Goal: Task Accomplishment & Management: Manage account settings

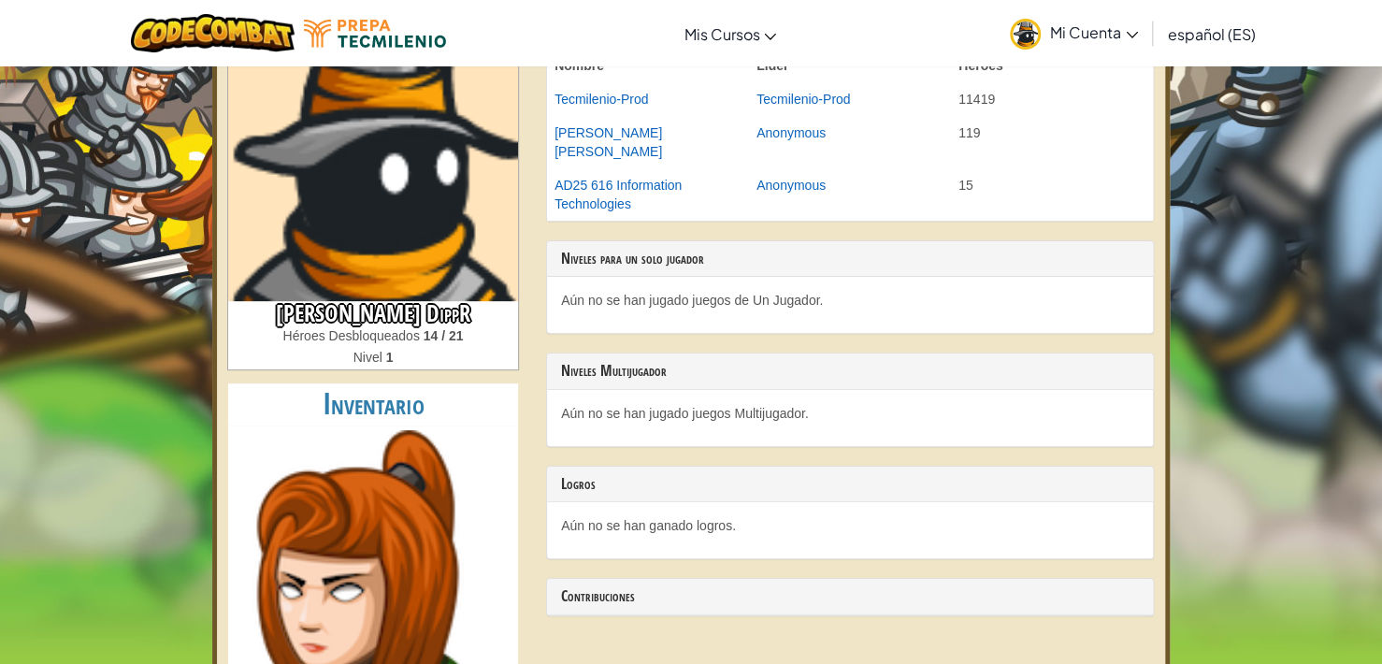
scroll to position [147, 0]
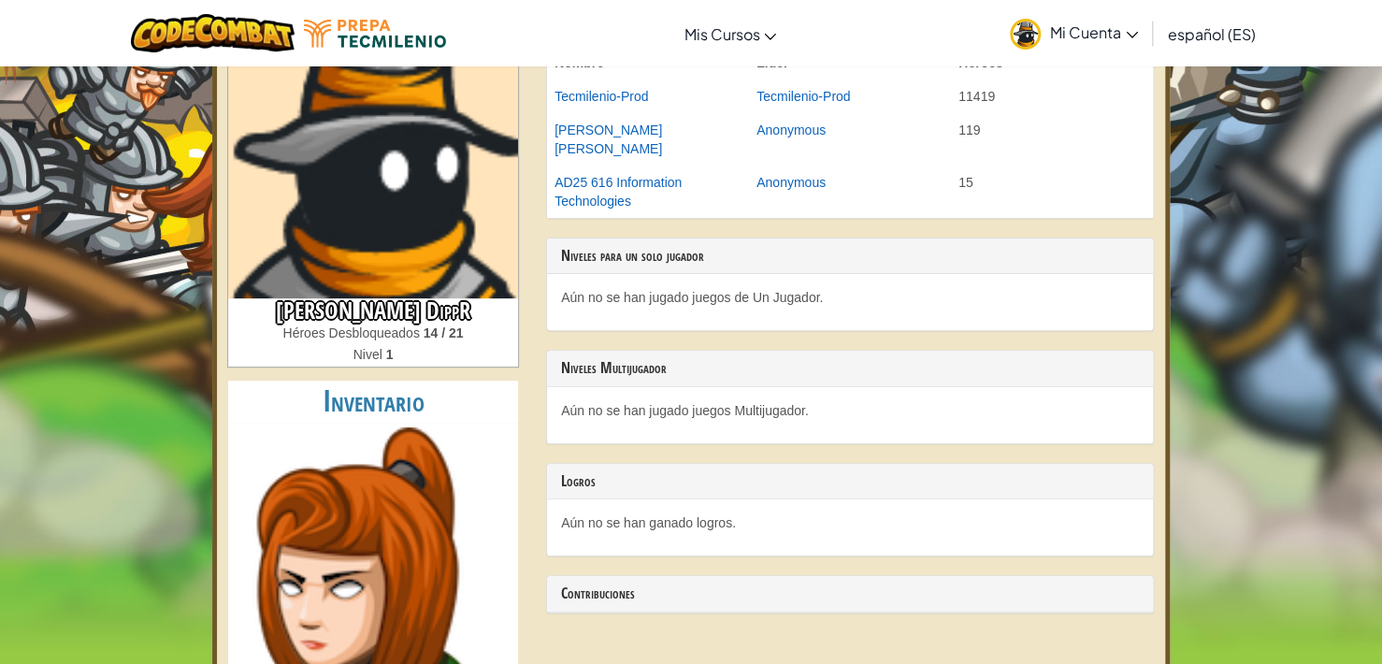
click at [1093, 26] on span "Mi Cuenta" at bounding box center [1094, 32] width 88 height 20
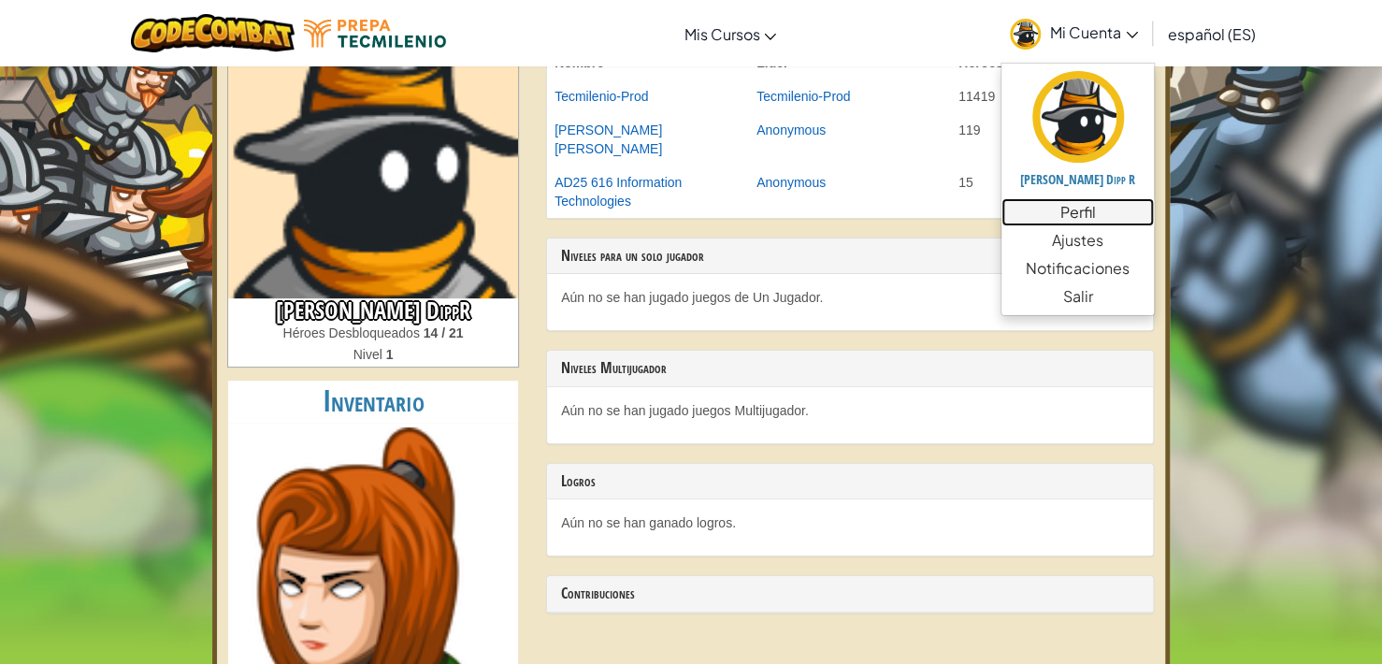
click at [1090, 218] on link "Perfil" at bounding box center [1077, 212] width 152 height 28
click at [1068, 207] on link "Perfil" at bounding box center [1077, 212] width 152 height 28
click at [1079, 219] on link "Perfil" at bounding box center [1077, 212] width 152 height 28
click at [1074, 208] on link "Perfil" at bounding box center [1077, 212] width 152 height 28
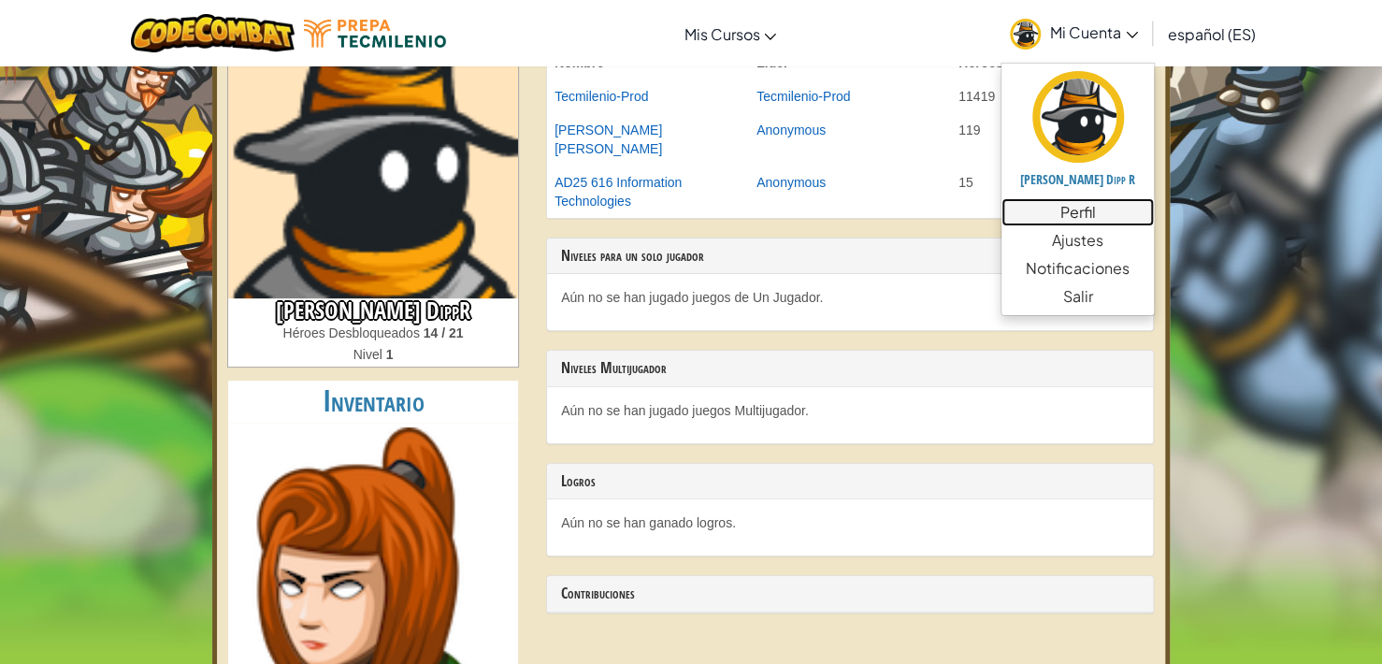
click at [1074, 208] on link "Perfil" at bounding box center [1077, 212] width 152 height 28
drag, startPoint x: 1074, startPoint y: 208, endPoint x: 1069, endPoint y: 83, distance: 125.4
click at [1069, 83] on ul "Carlos Riddle Dipp R Perfil Ajustes Notificaciones Salir" at bounding box center [1077, 189] width 154 height 253
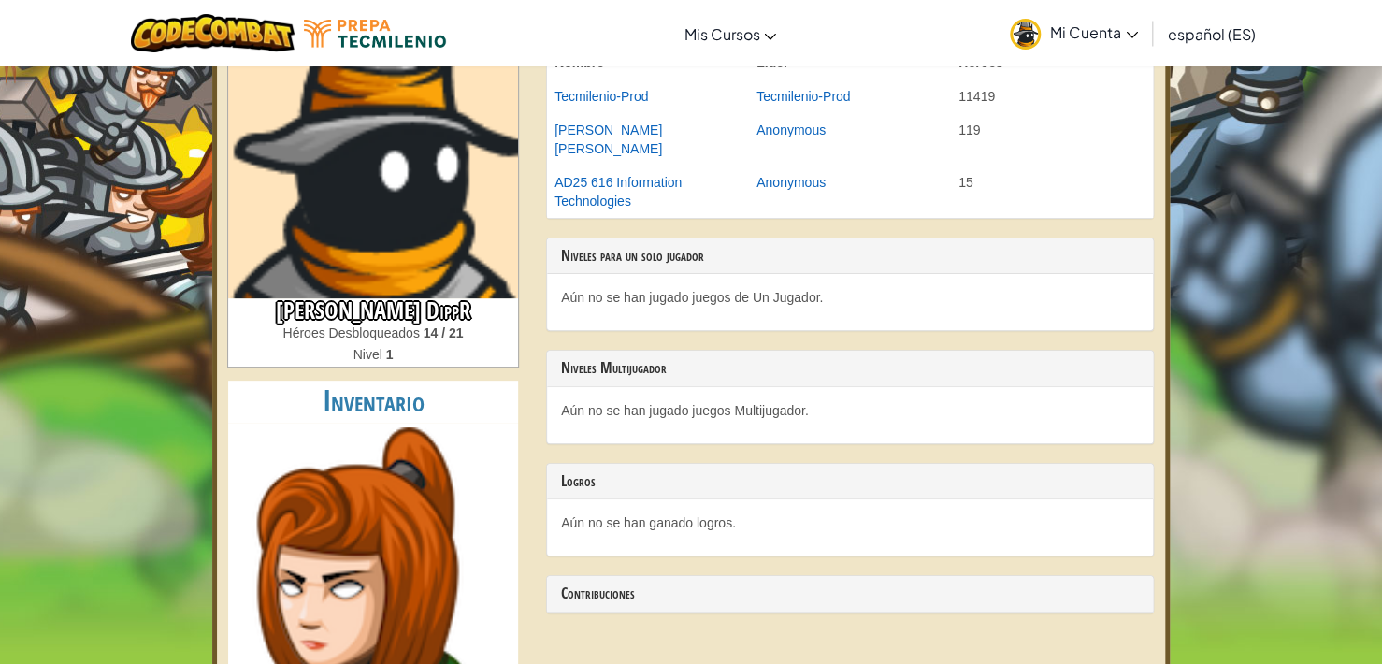
click at [1069, 83] on td "11419" at bounding box center [1052, 96] width 202 height 34
click at [1094, 40] on span "Mi Cuenta" at bounding box center [1094, 32] width 88 height 20
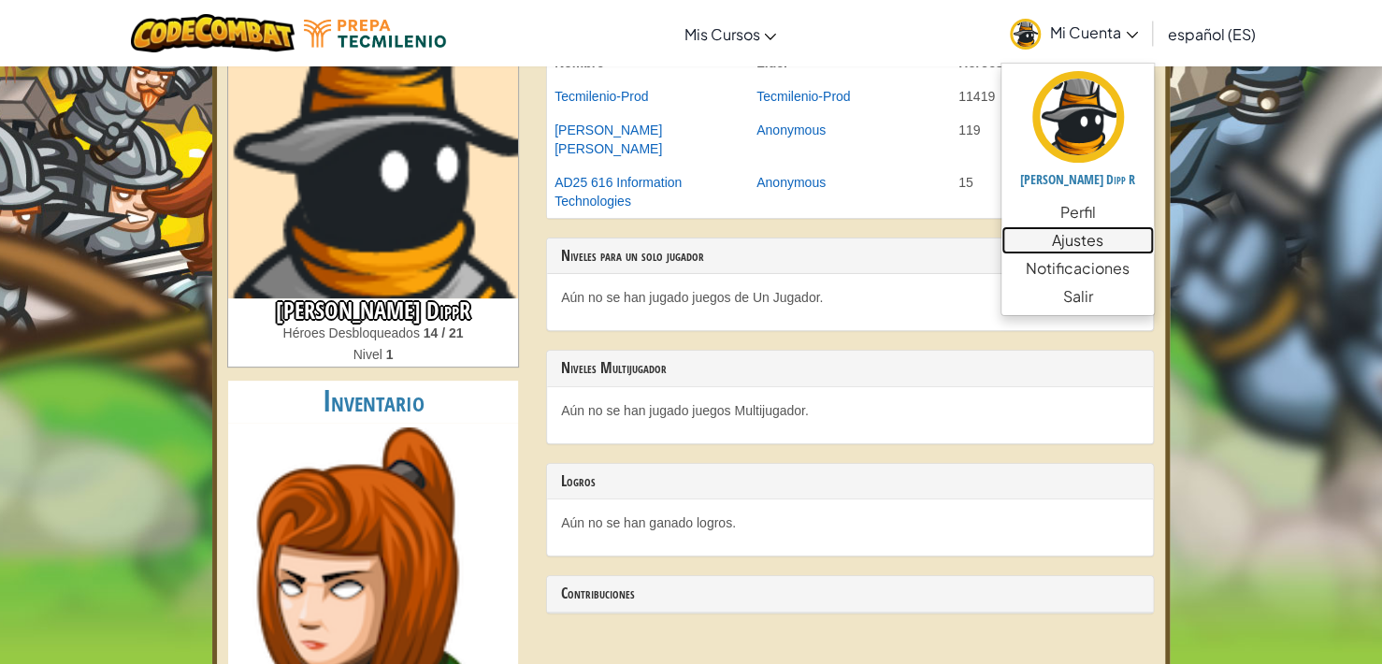
click at [1080, 237] on link "Ajustes" at bounding box center [1077, 240] width 152 height 28
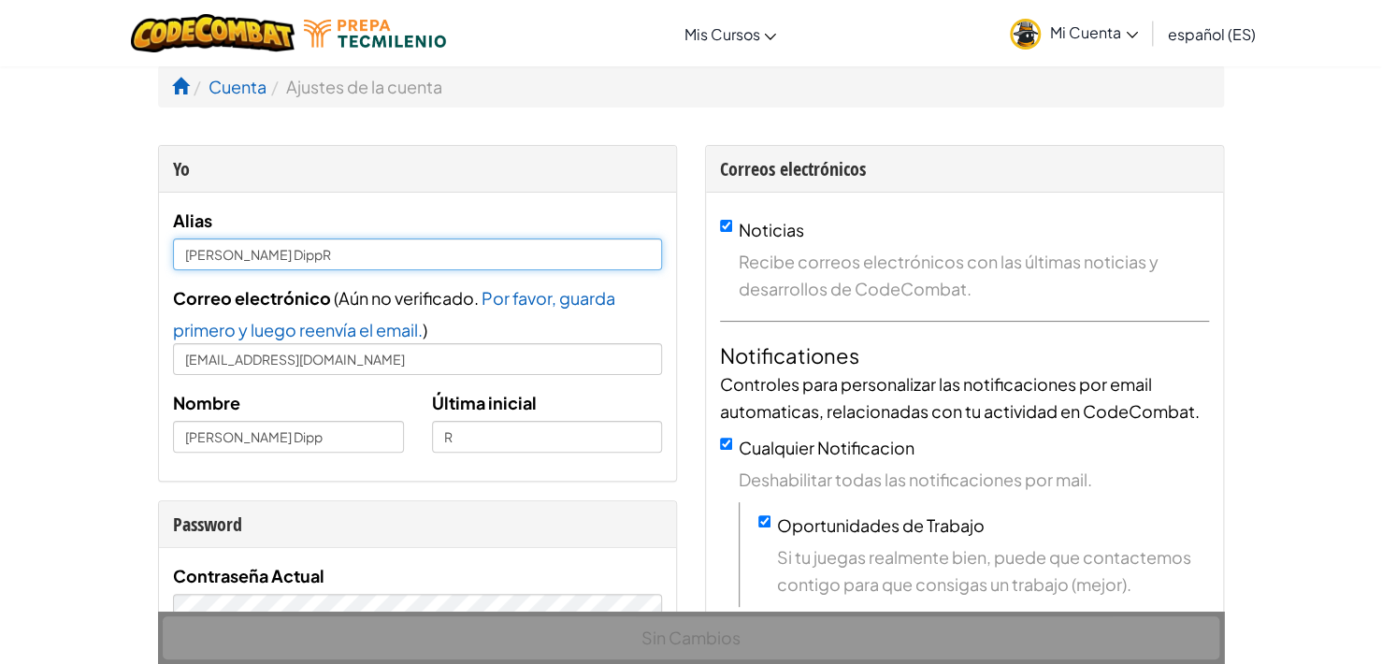
click at [434, 246] on input "Carlos Riddle DippR" at bounding box center [417, 254] width 489 height 32
type input "Carlos Riddle Dipp"
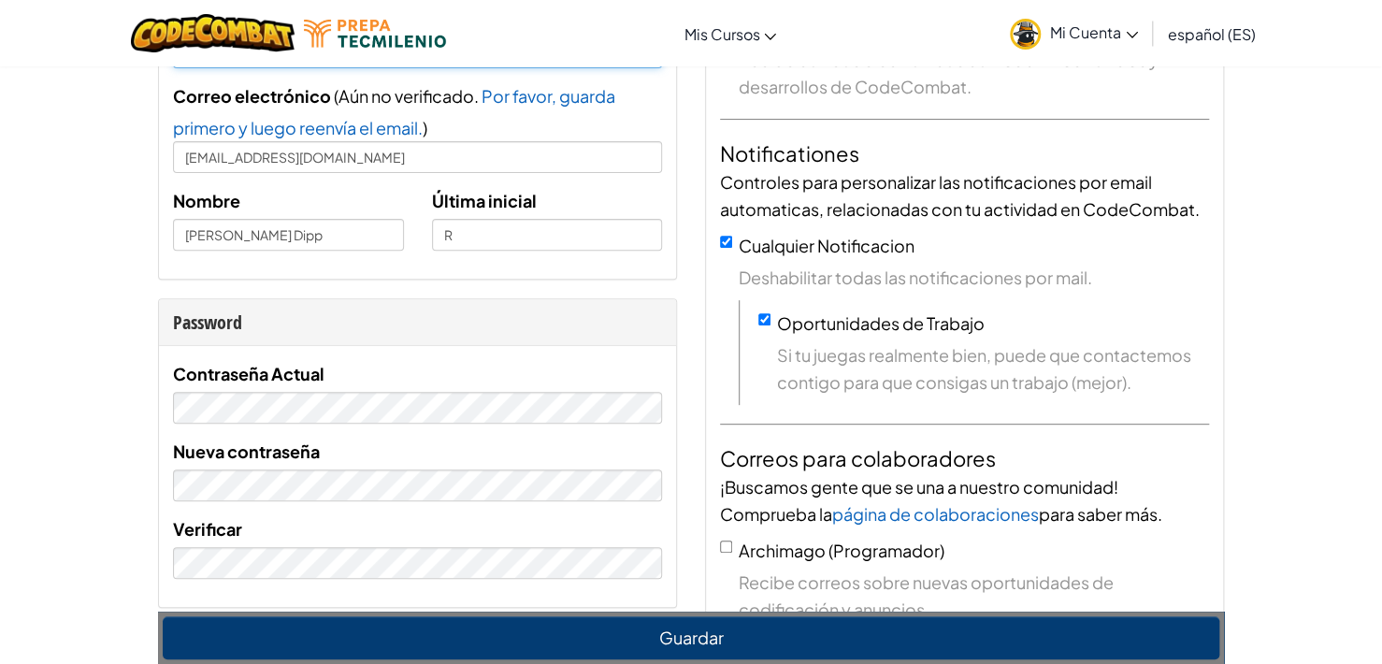
scroll to position [194, 0]
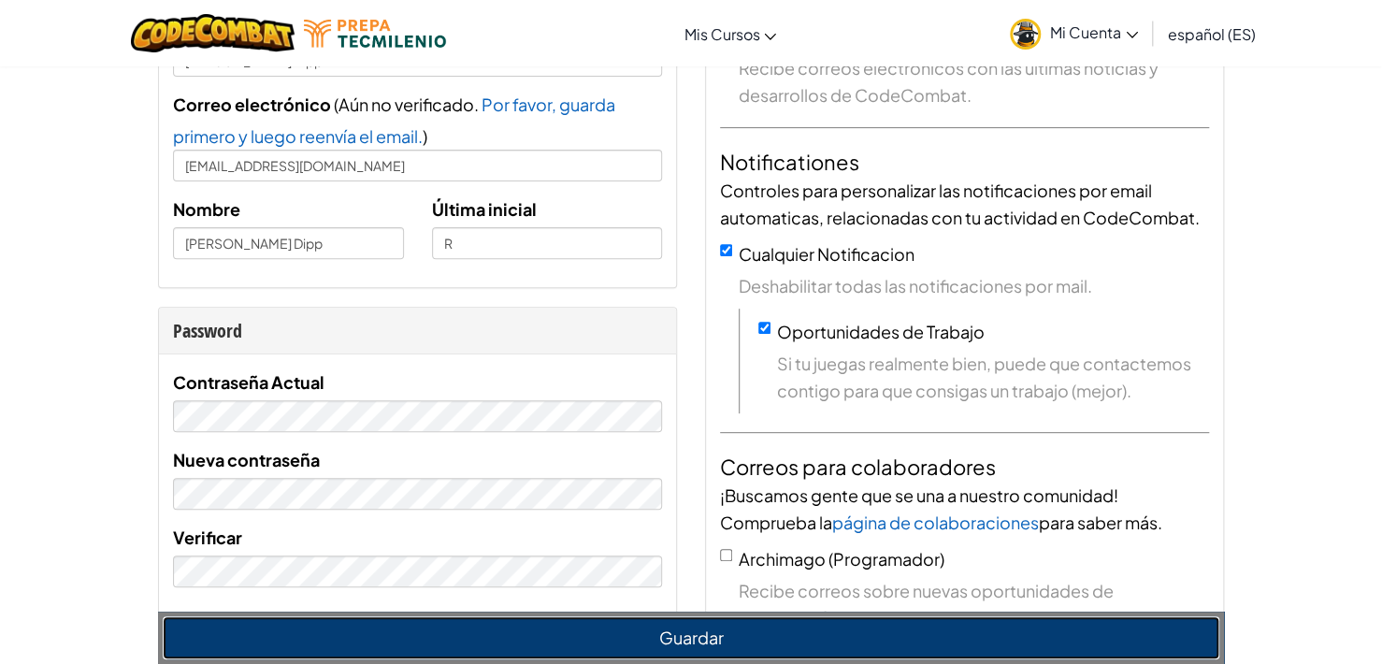
click at [707, 639] on button "Guardar" at bounding box center [691, 637] width 1056 height 43
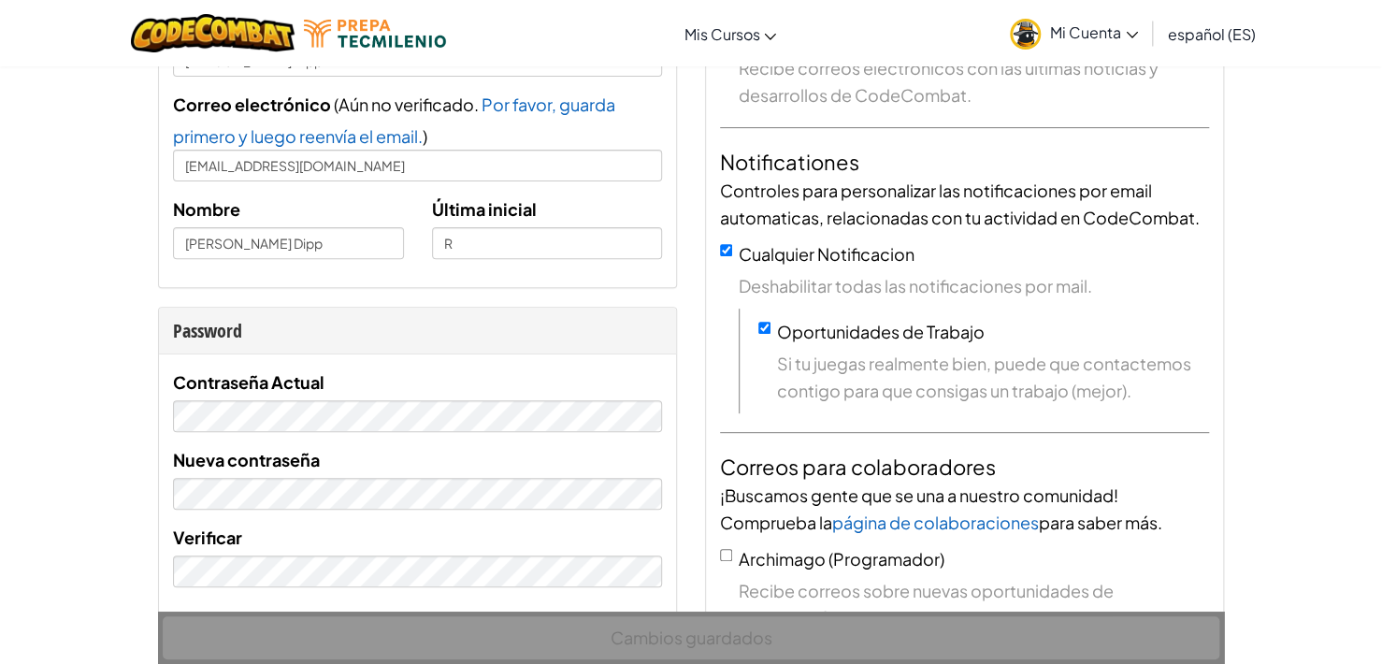
scroll to position [0, 0]
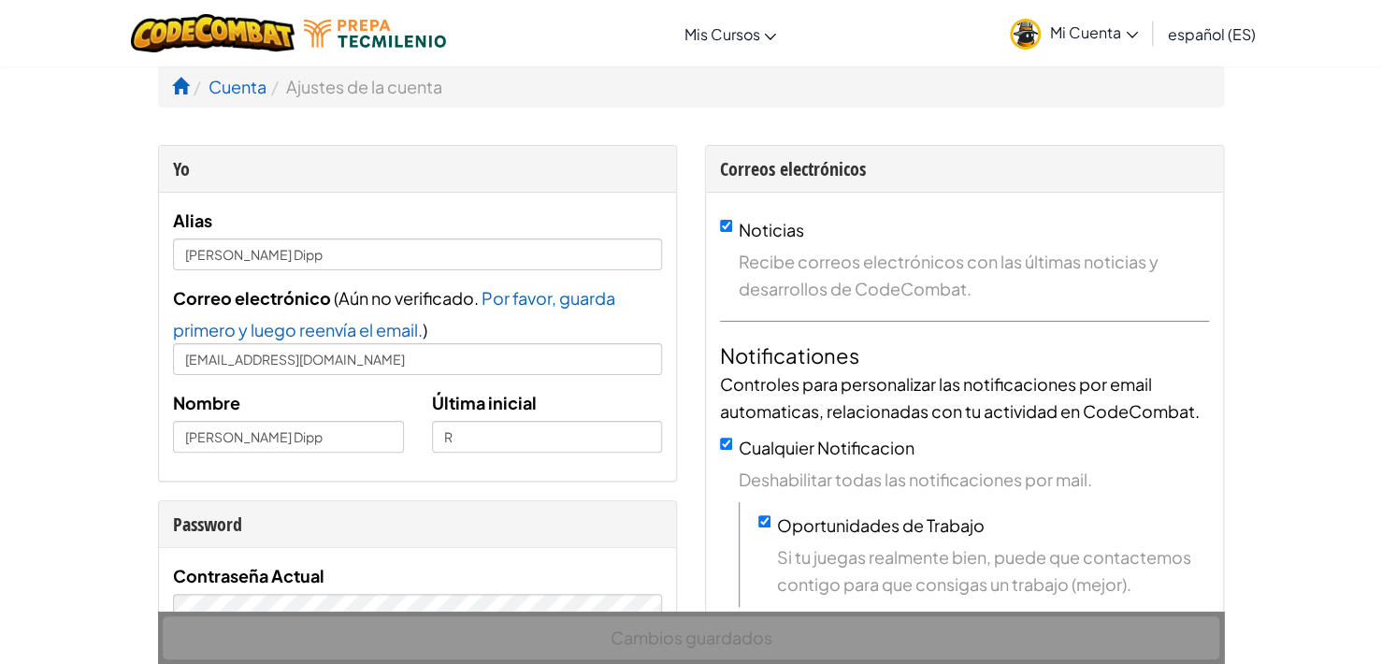
click at [1021, 35] on img at bounding box center [1025, 34] width 31 height 31
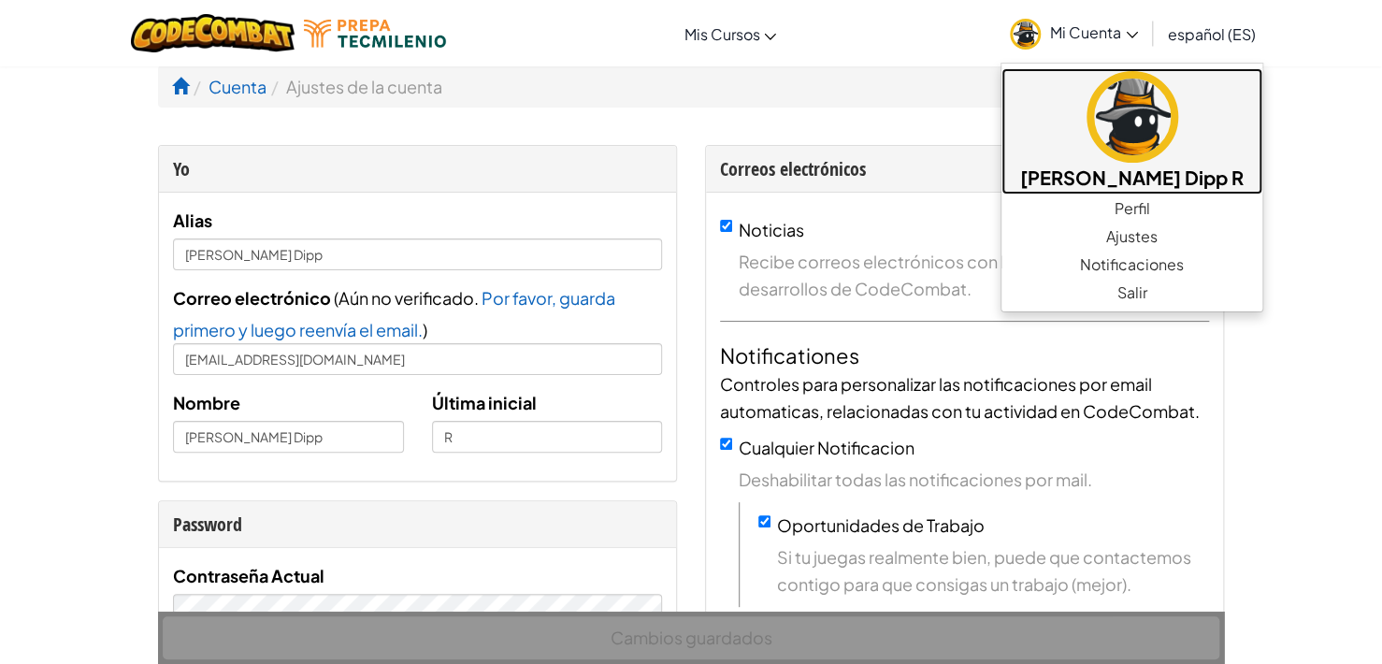
click at [1118, 131] on img at bounding box center [1132, 117] width 92 height 92
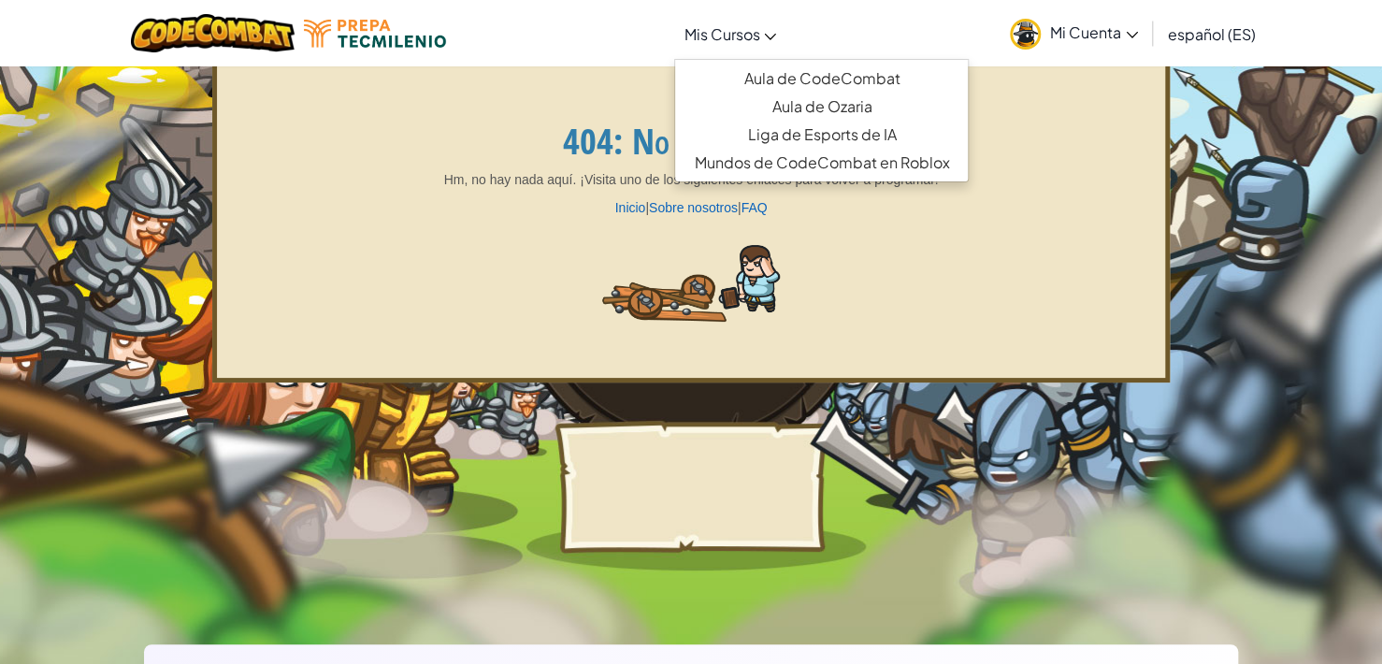
click at [740, 36] on span "Mis Cursos" at bounding box center [721, 34] width 76 height 20
click at [796, 76] on link "Aula de CodeCombat" at bounding box center [821, 79] width 293 height 28
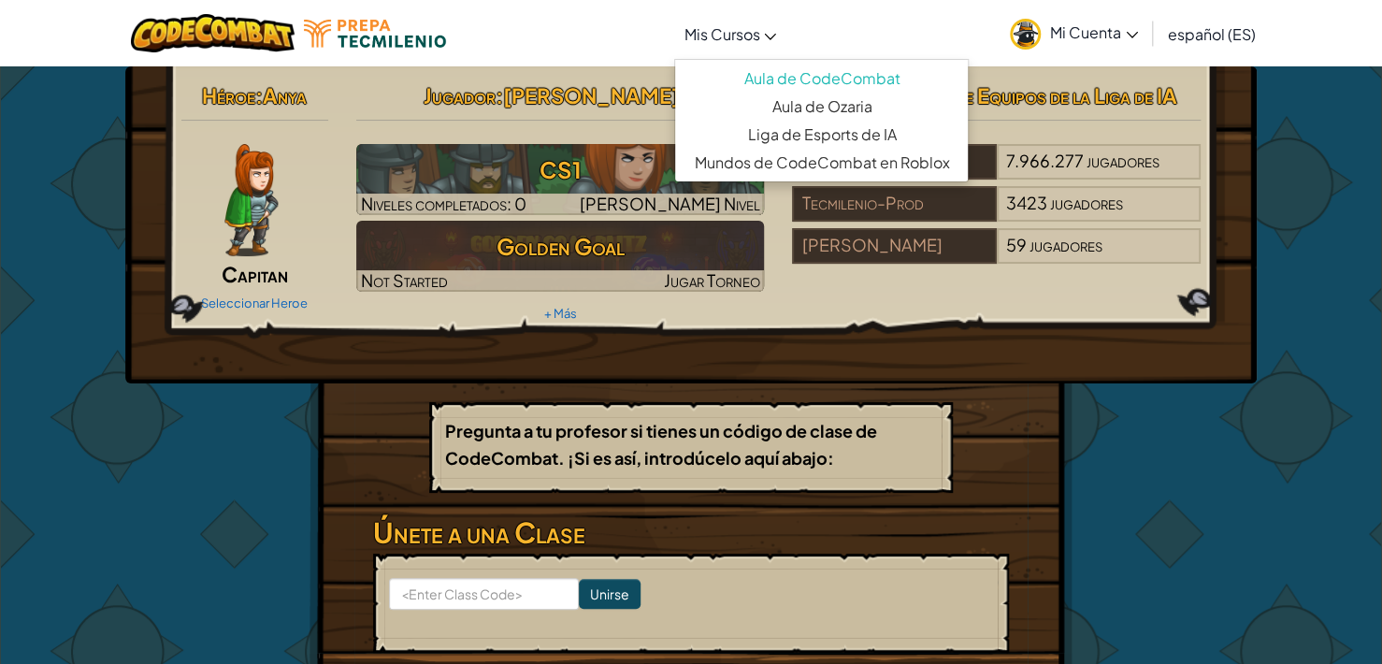
click at [709, 33] on span "Mis Cursos" at bounding box center [721, 34] width 76 height 20
click at [999, 321] on div "Héroe : [PERSON_NAME] Seleccionar Heroe Jugador : [PERSON_NAME] R CS1 Niveles c…" at bounding box center [690, 201] width 1047 height 251
click at [745, 45] on link "Mis Cursos" at bounding box center [729, 33] width 111 height 50
click at [812, 113] on link "Aula de Ozaria" at bounding box center [821, 107] width 293 height 28
